Goal: Check status: Check status

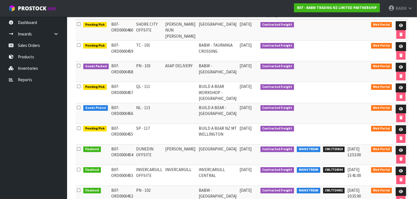
scroll to position [97, 0]
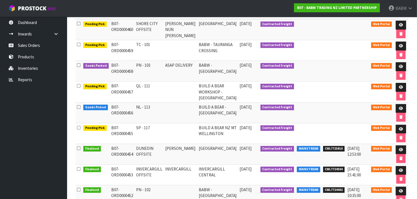
drag, startPoint x: 320, startPoint y: 113, endPoint x: 345, endPoint y: 113, distance: 24.9
click at [345, 113] on td at bounding box center [334, 113] width 25 height 21
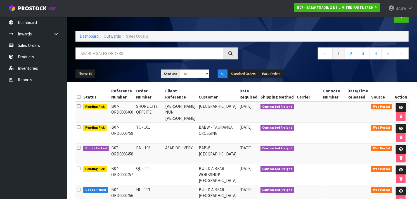
scroll to position [0, 0]
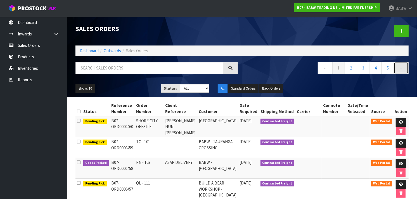
click at [401, 68] on link "→" at bounding box center [401, 68] width 15 height 12
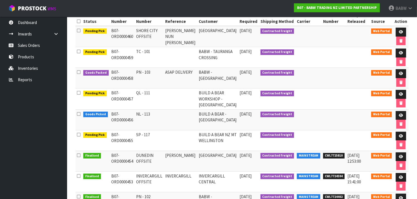
scroll to position [91, 0]
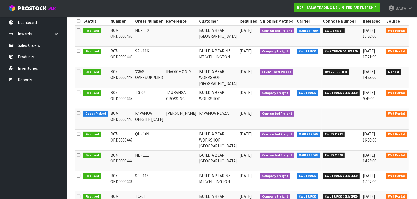
click at [414, 96] on icon at bounding box center [416, 94] width 4 height 4
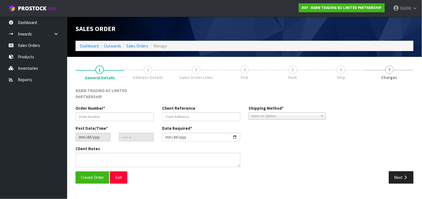
type input "TG-02"
type input "TAURANGA CROSSING"
type input "[DATE]"
type input "18:12:00.000"
type input "[DATE]"
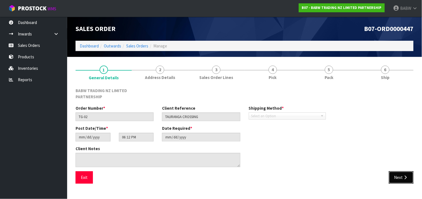
click at [400, 172] on button "Next" at bounding box center [401, 178] width 25 height 12
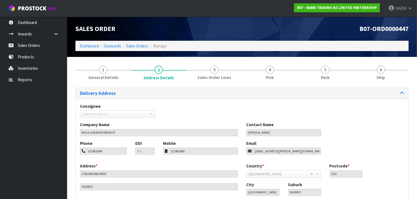
scroll to position [36, 0]
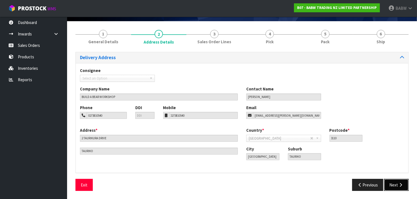
click at [398, 183] on icon "button" at bounding box center [400, 185] width 5 height 4
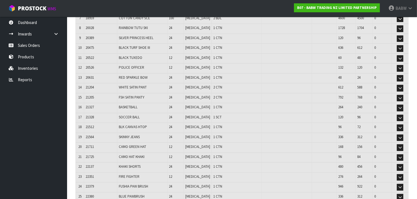
scroll to position [0, 0]
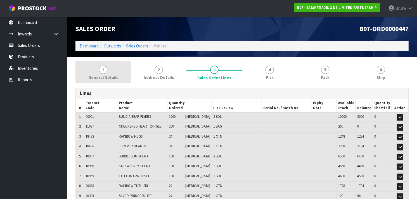
click at [108, 74] on link "1 General Details" at bounding box center [103, 72] width 56 height 22
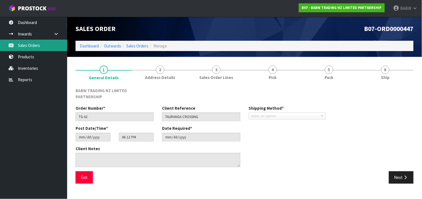
click at [20, 45] on link "Sales Orders" at bounding box center [33, 45] width 67 height 11
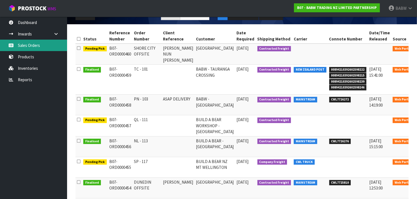
scroll to position [72, 0]
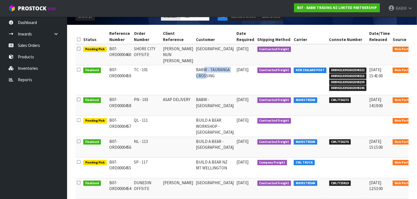
drag, startPoint x: 199, startPoint y: 68, endPoint x: 200, endPoint y: 83, distance: 15.4
click at [200, 83] on td "BABW - TAURANGA CROSSING" at bounding box center [215, 80] width 41 height 30
click at [417, 70] on icon at bounding box center [422, 71] width 4 height 4
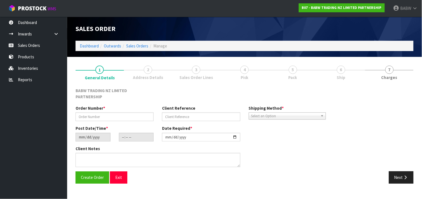
type input "TC - 101"
type input "[DATE]"
type input "14:17:00.000"
type input "[DATE]"
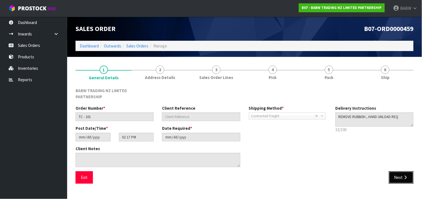
click at [398, 172] on button "Next" at bounding box center [401, 178] width 25 height 12
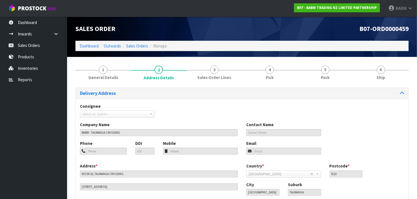
scroll to position [36, 0]
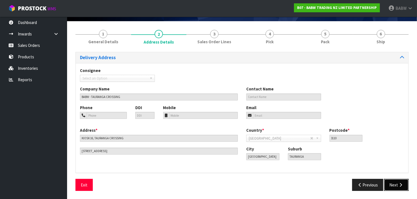
click at [403, 182] on button "Next" at bounding box center [396, 185] width 25 height 12
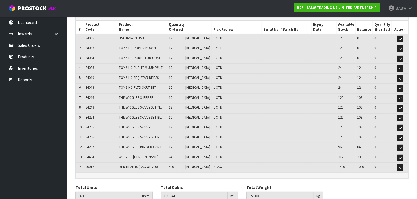
scroll to position [78, 0]
drag, startPoint x: 144, startPoint y: 33, endPoint x: 136, endPoint y: 163, distance: 130.5
click at [136, 163] on table "# Product Code Product Name Quantity Ordered Pick Review Serial No. / Batch No.…" at bounding box center [242, 97] width 333 height 152
click at [136, 165] on span "RED HEARTS (BAG OF 200)" at bounding box center [138, 167] width 39 height 5
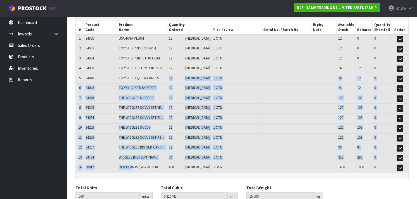
drag, startPoint x: 136, startPoint y: 163, endPoint x: 152, endPoint y: 66, distance: 98.3
click at [152, 66] on table "# Product Code Product Name Quantity Ordered Pick Review Serial No. / Batch No.…" at bounding box center [242, 97] width 333 height 152
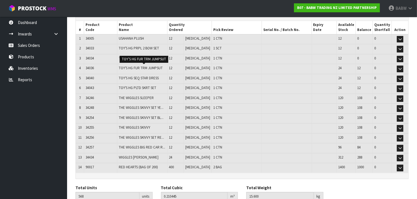
click at [152, 66] on span "TOY'S HG FUR TRM JUMPSUT" at bounding box center [141, 68] width 44 height 5
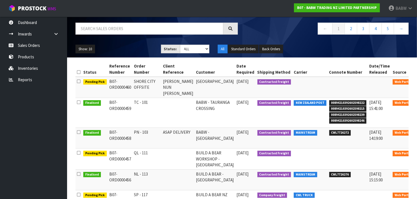
scroll to position [40, 0]
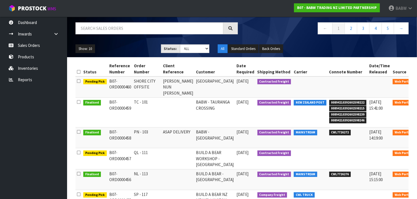
drag, startPoint x: 207, startPoint y: 88, endPoint x: 205, endPoint y: 98, distance: 10.6
click at [205, 98] on tbody "Pending Pick B07-ORD0000460 SHORE CITY OFFSITE [PERSON_NAME] NUN TOON-[PERSON_N…" at bounding box center [252, 185] width 355 height 217
click at [205, 98] on td "BABW - TAURANGA CROSSING" at bounding box center [215, 113] width 41 height 30
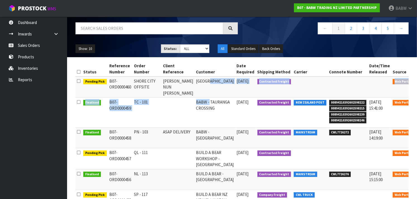
drag, startPoint x: 205, startPoint y: 98, endPoint x: 205, endPoint y: 81, distance: 17.1
click at [205, 81] on tbody "Pending Pick B07-ORD0000460 SHORE CITY OFFSITE [PERSON_NAME] NUN TOON-[PERSON_N…" at bounding box center [252, 185] width 355 height 217
click at [205, 81] on td "[GEOGRAPHIC_DATA]" at bounding box center [215, 87] width 41 height 21
drag, startPoint x: 204, startPoint y: 85, endPoint x: 202, endPoint y: 117, distance: 31.7
click at [202, 117] on tbody "Pending Pick B07-ORD0000460 SHORE CITY OFFSITE [PERSON_NAME] NUN TOON-[PERSON_N…" at bounding box center [252, 185] width 355 height 217
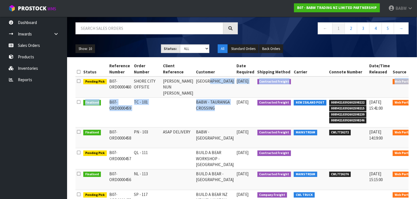
click at [202, 117] on td "BABW - TAURANGA CROSSING" at bounding box center [215, 113] width 41 height 30
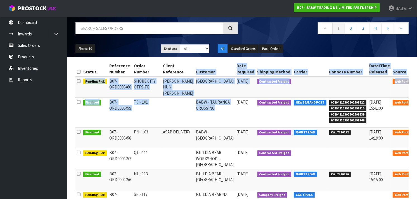
drag, startPoint x: 202, startPoint y: 107, endPoint x: 197, endPoint y: 76, distance: 31.4
click at [197, 76] on table "Status Reference Number Order Number Client Reference Customer Date Required Sh…" at bounding box center [252, 184] width 355 height 247
click at [197, 76] on th "Customer" at bounding box center [215, 68] width 41 height 15
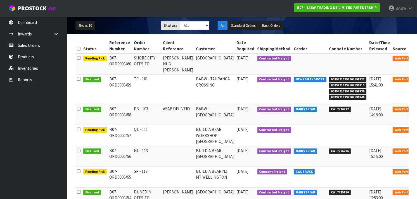
scroll to position [65, 0]
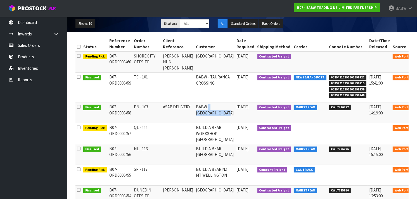
drag, startPoint x: 202, startPoint y: 107, endPoint x: 200, endPoint y: 121, distance: 14.4
click at [200, 121] on td "BABW - [GEOGRAPHIC_DATA]" at bounding box center [215, 113] width 41 height 21
drag, startPoint x: 200, startPoint y: 121, endPoint x: 199, endPoint y: 110, distance: 10.7
click at [199, 110] on td "BABW - [GEOGRAPHIC_DATA]" at bounding box center [215, 113] width 41 height 21
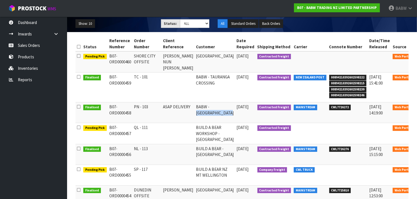
click at [199, 110] on td "BABW - [GEOGRAPHIC_DATA]" at bounding box center [215, 113] width 41 height 21
drag, startPoint x: 330, startPoint y: 106, endPoint x: 311, endPoint y: 108, distance: 18.6
click at [329, 108] on span "CWL7726272" at bounding box center [340, 108] width 22 height 6
copy span "CWL772627"
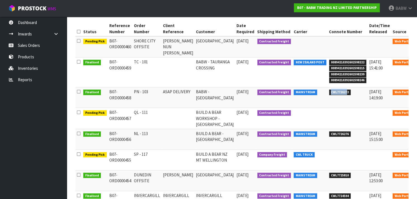
scroll to position [79, 0]
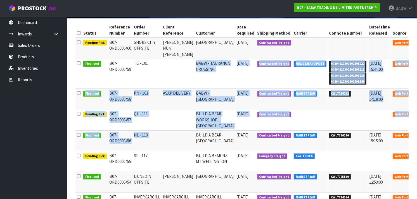
drag, startPoint x: 172, startPoint y: 88, endPoint x: 175, endPoint y: 144, distance: 56.0
click at [175, 144] on tbody "Pending Pick B07-ORD0000460 SHORE CITY OFFSITE [PERSON_NAME] NUN TOON-[PERSON_N…" at bounding box center [252, 146] width 355 height 217
click at [175, 144] on td at bounding box center [178, 141] width 33 height 21
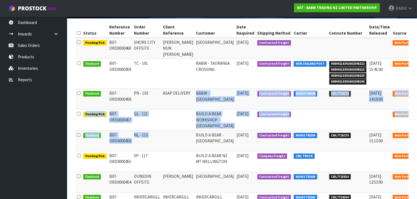
drag, startPoint x: 175, startPoint y: 137, endPoint x: 190, endPoint y: 94, distance: 46.1
click at [190, 94] on tbody "Pending Pick B07-ORD0000460 SHORE CITY OFFSITE [PERSON_NAME] NUN TOON-[PERSON_N…" at bounding box center [252, 146] width 355 height 217
click at [195, 94] on td "BABW - [GEOGRAPHIC_DATA]" at bounding box center [215, 99] width 41 height 21
drag, startPoint x: 190, startPoint y: 94, endPoint x: 189, endPoint y: 140, distance: 46.7
click at [189, 140] on tbody "Pending Pick B07-ORD0000460 SHORE CITY OFFSITE [PERSON_NAME] NUN TOON-[PERSON_N…" at bounding box center [252, 146] width 355 height 217
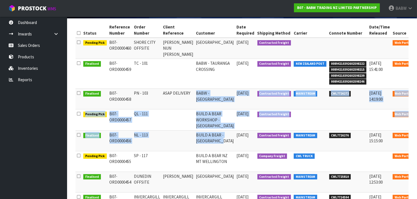
click at [195, 140] on td "BUILD A BEAR - [GEOGRAPHIC_DATA]" at bounding box center [215, 141] width 41 height 21
drag, startPoint x: 189, startPoint y: 140, endPoint x: 223, endPoint y: 94, distance: 57.4
click at [223, 94] on tbody "Pending Pick B07-ORD0000460 SHORE CITY OFFSITE [PERSON_NAME] NUN TOON-[PERSON_N…" at bounding box center [252, 146] width 355 height 217
click at [237, 94] on span "[DATE]" at bounding box center [243, 93] width 12 height 5
drag, startPoint x: 223, startPoint y: 94, endPoint x: 216, endPoint y: 141, distance: 47.7
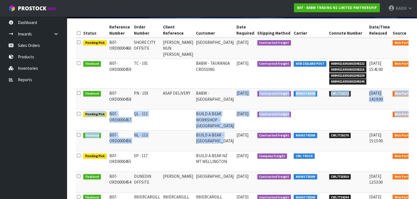
click at [216, 141] on tbody "Pending Pick B07-ORD0000460 SHORE CITY OFFSITE [PERSON_NAME] NUN TOON-[PERSON_N…" at bounding box center [252, 146] width 355 height 217
click at [216, 141] on td "BUILD A BEAR - [GEOGRAPHIC_DATA]" at bounding box center [215, 141] width 41 height 21
drag, startPoint x: 216, startPoint y: 141, endPoint x: 216, endPoint y: 95, distance: 46.1
click at [216, 95] on tbody "Pending Pick B07-ORD0000460 SHORE CITY OFFSITE [PERSON_NAME] NUN TOON-[PERSON_N…" at bounding box center [252, 146] width 355 height 217
click at [216, 95] on td "BABW - [GEOGRAPHIC_DATA]" at bounding box center [215, 99] width 41 height 21
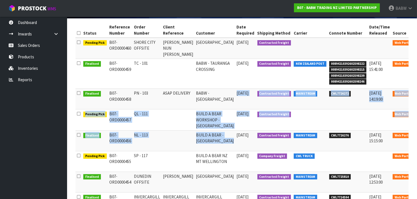
drag, startPoint x: 221, startPoint y: 93, endPoint x: 222, endPoint y: 134, distance: 41.1
click at [222, 134] on tbody "Pending Pick B07-ORD0000460 SHORE CITY OFFSITE [PERSON_NAME] NUN TOON-[PERSON_N…" at bounding box center [252, 146] width 355 height 217
click at [237, 134] on span "[DATE]" at bounding box center [243, 135] width 12 height 5
drag, startPoint x: 222, startPoint y: 134, endPoint x: 221, endPoint y: 91, distance: 43.9
click at [221, 91] on tbody "Pending Pick B07-ORD0000460 SHORE CITY OFFSITE [PERSON_NAME] NUN TOON-[PERSON_N…" at bounding box center [252, 146] width 355 height 217
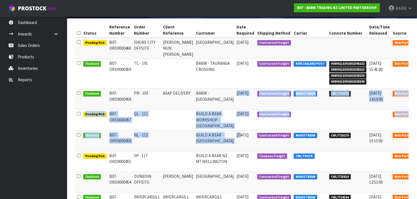
click at [235, 91] on td "[DATE]" at bounding box center [245, 99] width 21 height 21
drag, startPoint x: 222, startPoint y: 105, endPoint x: 220, endPoint y: 143, distance: 38.1
click at [220, 143] on tbody "Pending Pick B07-ORD0000460 SHORE CITY OFFSITE [PERSON_NAME] NUN TOON-[PERSON_N…" at bounding box center [252, 146] width 355 height 217
click at [235, 143] on td "[DATE]" at bounding box center [245, 141] width 21 height 21
drag, startPoint x: 219, startPoint y: 143, endPoint x: 218, endPoint y: 99, distance: 43.9
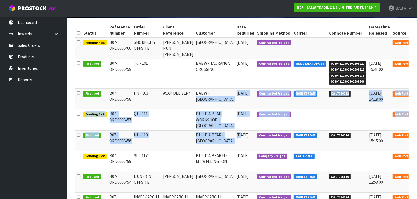
click at [218, 99] on tbody "Pending Pick B07-ORD0000460 SHORE CITY OFFSITE [PERSON_NAME] NUN TOON-[PERSON_N…" at bounding box center [252, 146] width 355 height 217
click at [218, 99] on td "BABW - [GEOGRAPHIC_DATA]" at bounding box center [215, 99] width 41 height 21
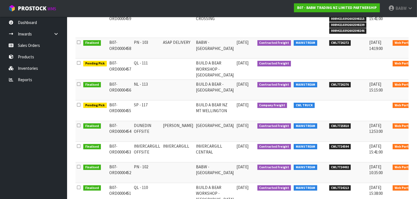
scroll to position [130, 0]
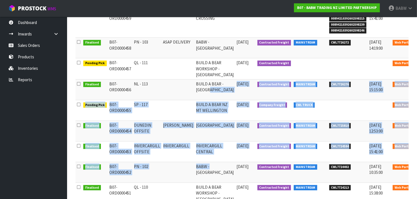
drag, startPoint x: 202, startPoint y: 97, endPoint x: 202, endPoint y: 164, distance: 67.1
click at [202, 164] on tbody "Pending Pick B07-ORD0000460 SHORE CITY OFFSITE [PERSON_NAME] NUN TOON-[PERSON_N…" at bounding box center [252, 95] width 355 height 217
click at [202, 164] on td "BABW - [GEOGRAPHIC_DATA]" at bounding box center [215, 172] width 41 height 21
drag, startPoint x: 201, startPoint y: 151, endPoint x: 202, endPoint y: 88, distance: 63.2
click at [202, 88] on tbody "Pending Pick B07-ORD0000460 SHORE CITY OFFSITE [PERSON_NAME] NUN TOON-[PERSON_N…" at bounding box center [252, 95] width 355 height 217
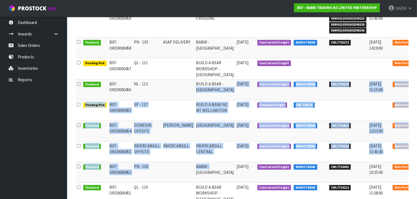
click at [202, 88] on td "BUILD A BEAR - [GEOGRAPHIC_DATA]" at bounding box center [215, 89] width 41 height 21
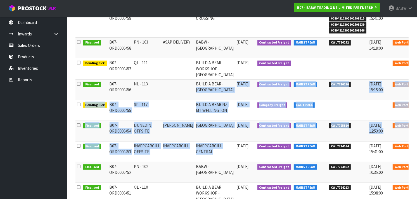
drag, startPoint x: 200, startPoint y: 113, endPoint x: 201, endPoint y: 163, distance: 50.0
click at [201, 163] on tbody "Pending Pick B07-ORD0000460 SHORE CITY OFFSITE [PERSON_NAME] NUN TOON-[PERSON_N…" at bounding box center [252, 95] width 355 height 217
click at [201, 162] on td "INVERCARGILL CENTRAL" at bounding box center [215, 151] width 41 height 21
drag, startPoint x: 199, startPoint y: 153, endPoint x: 194, endPoint y: 87, distance: 65.9
click at [194, 87] on tbody "Pending Pick B07-ORD0000460 SHORE CITY OFFSITE [PERSON_NAME] NUN TOON-[PERSON_N…" at bounding box center [252, 95] width 355 height 217
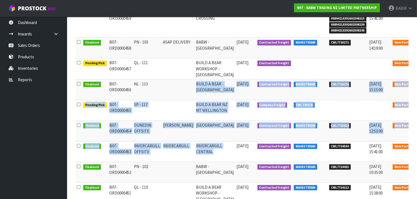
click at [195, 87] on td "BUILD A BEAR - [GEOGRAPHIC_DATA]" at bounding box center [215, 89] width 41 height 21
drag, startPoint x: 194, startPoint y: 87, endPoint x: 178, endPoint y: 146, distance: 61.2
click at [178, 146] on tbody "Pending Pick B07-ORD0000460 SHORE CITY OFFSITE [PERSON_NAME] NUN TOON-[PERSON_N…" at bounding box center [252, 95] width 355 height 217
click at [178, 146] on td "INVERCARGILL" at bounding box center [178, 151] width 33 height 21
drag, startPoint x: 178, startPoint y: 146, endPoint x: 183, endPoint y: 92, distance: 53.9
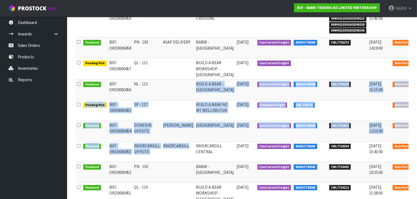
click at [183, 92] on tbody "Pending Pick B07-ORD0000460 SHORE CITY OFFSITE [PERSON_NAME] NUN TOON-[PERSON_N…" at bounding box center [252, 95] width 355 height 217
click at [183, 92] on td at bounding box center [178, 89] width 33 height 21
drag, startPoint x: 183, startPoint y: 92, endPoint x: 183, endPoint y: 143, distance: 50.9
click at [183, 143] on tbody "Pending Pick B07-ORD0000460 SHORE CITY OFFSITE [PERSON_NAME] NUN TOON-[PERSON_N…" at bounding box center [252, 95] width 355 height 217
click at [183, 143] on td "INVERCARGILL" at bounding box center [178, 151] width 33 height 21
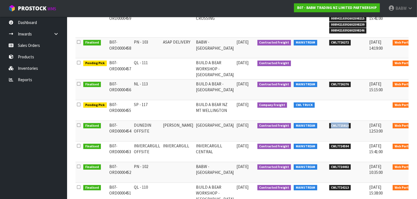
drag, startPoint x: 331, startPoint y: 126, endPoint x: 309, endPoint y: 128, distance: 22.1
click at [309, 128] on tr "Finalised B07-ORD0000454 DUNEDIN OFFSITE [PERSON_NAME][GEOGRAPHIC_DATA] [DATE] …" at bounding box center [252, 131] width 355 height 21
copy tr "CWL7725810"
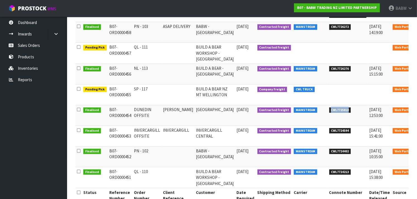
scroll to position [146, 0]
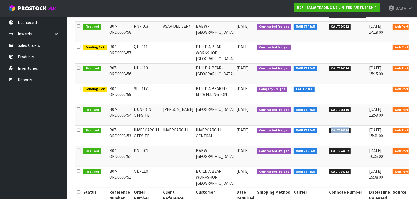
drag, startPoint x: 331, startPoint y: 132, endPoint x: 314, endPoint y: 131, distance: 17.4
click at [329, 131] on span "CWL7724594" at bounding box center [340, 131] width 22 height 6
copy span "CWL7724594"
